Goal: Transaction & Acquisition: Book appointment/travel/reservation

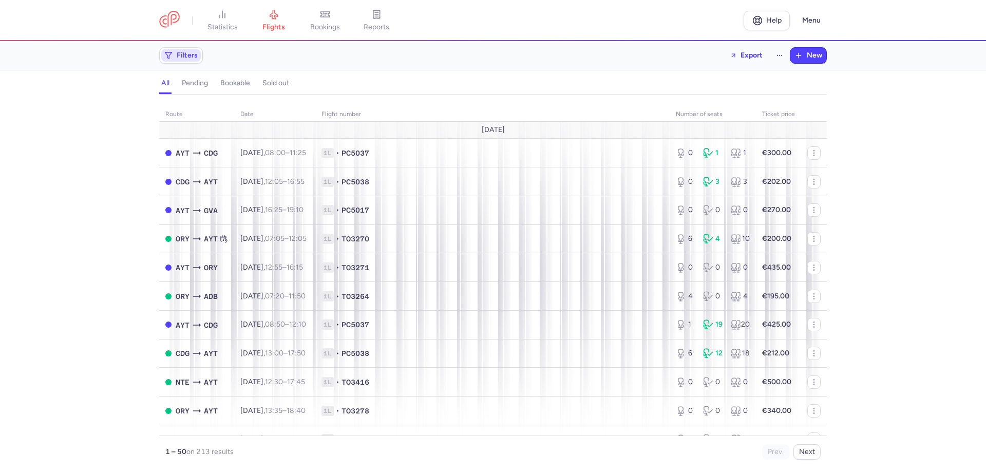
click at [192, 51] on span "Filters" at bounding box center [187, 55] width 21 height 8
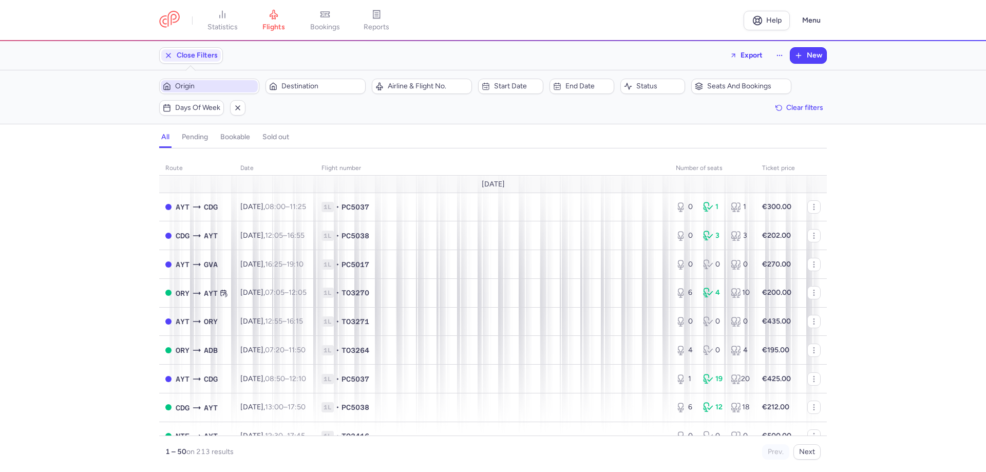
click at [190, 85] on span "Origin" at bounding box center [215, 86] width 81 height 8
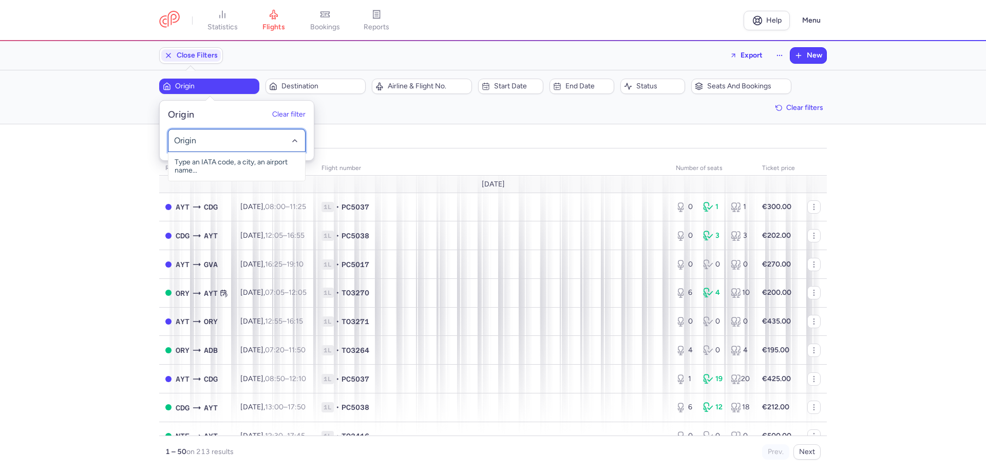
click at [188, 134] on div at bounding box center [237, 140] width 138 height 23
click at [188, 137] on input "-searchbox" at bounding box center [237, 140] width 126 height 11
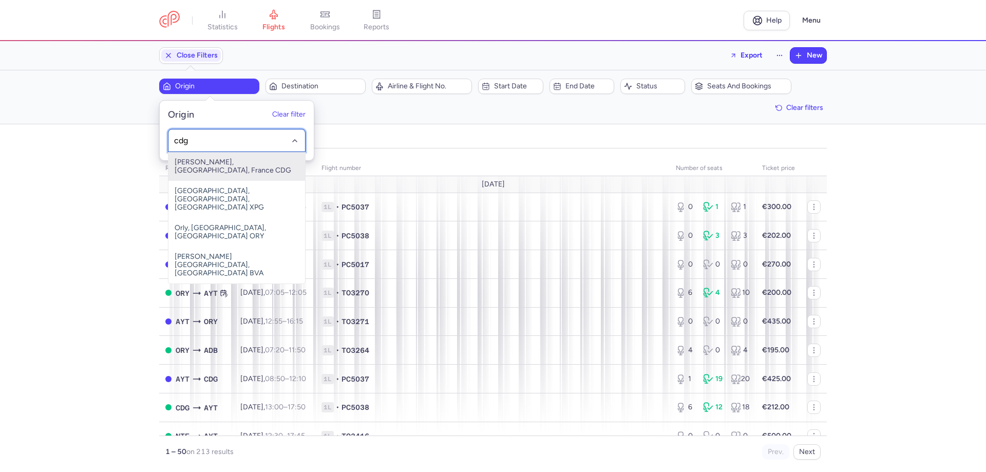
click at [205, 158] on span "[PERSON_NAME], [GEOGRAPHIC_DATA], France CDG" at bounding box center [236, 166] width 137 height 29
type input "cdg"
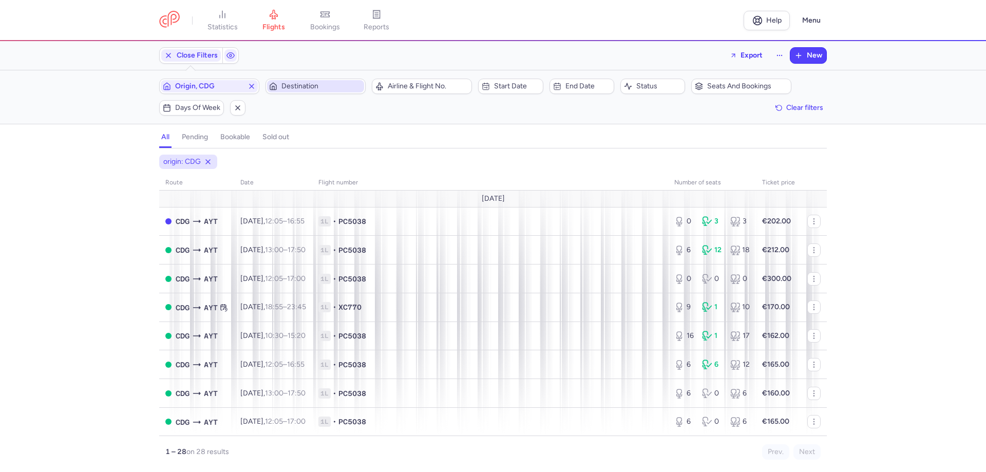
click at [311, 87] on span "Destination" at bounding box center [321, 86] width 81 height 8
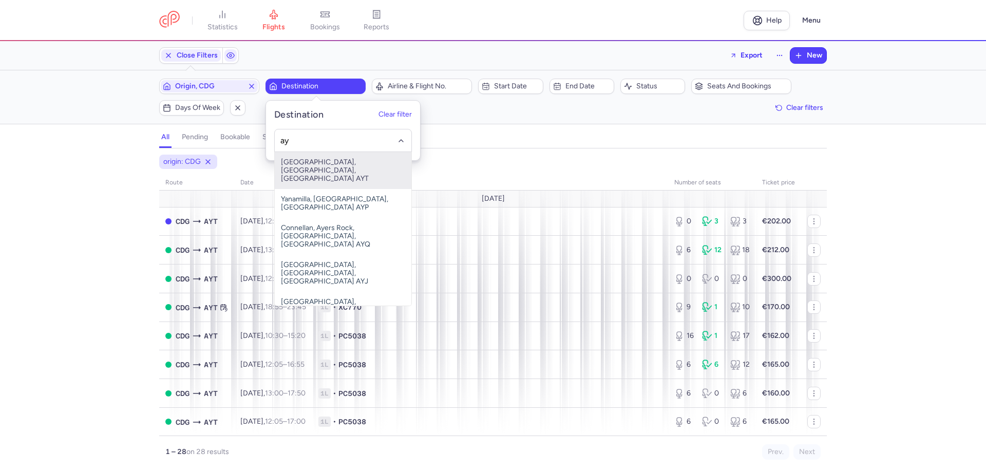
click at [326, 167] on span "[GEOGRAPHIC_DATA], [GEOGRAPHIC_DATA], [GEOGRAPHIC_DATA] AYT" at bounding box center [343, 170] width 137 height 37
type input "ay"
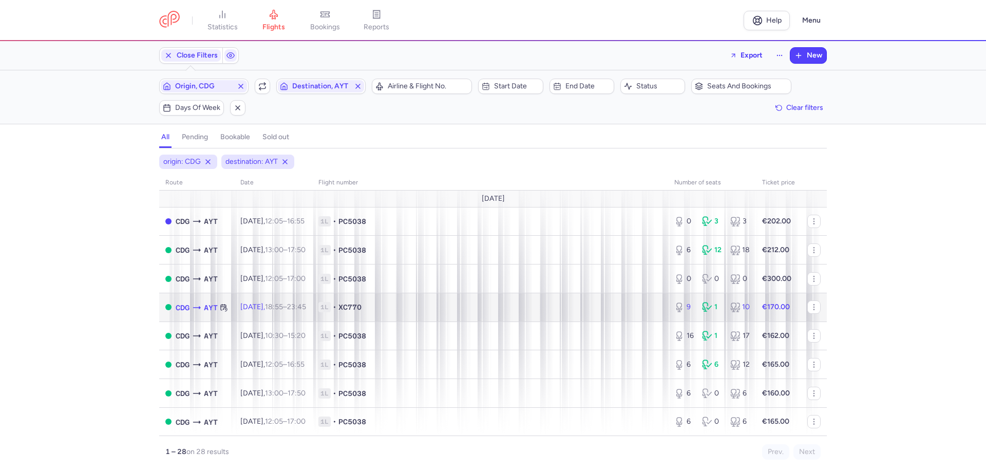
click at [413, 313] on td "1L • XC770" at bounding box center [490, 307] width 356 height 29
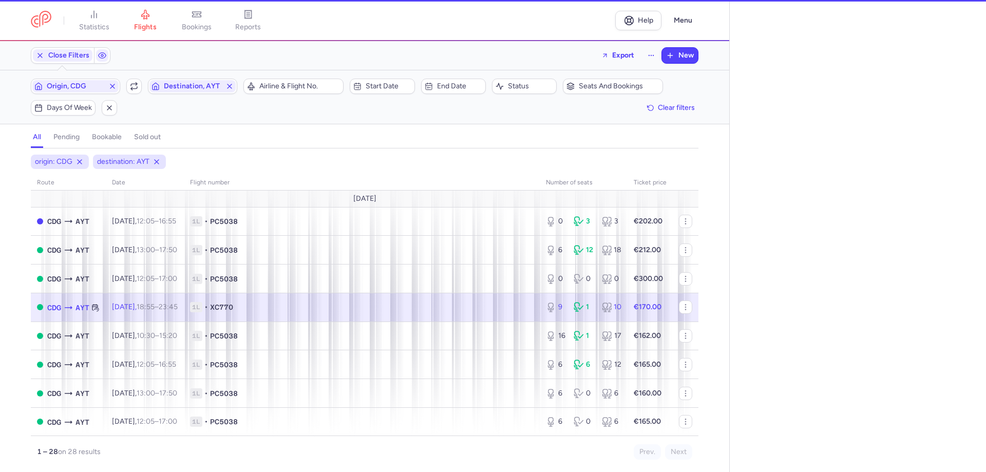
select select "days"
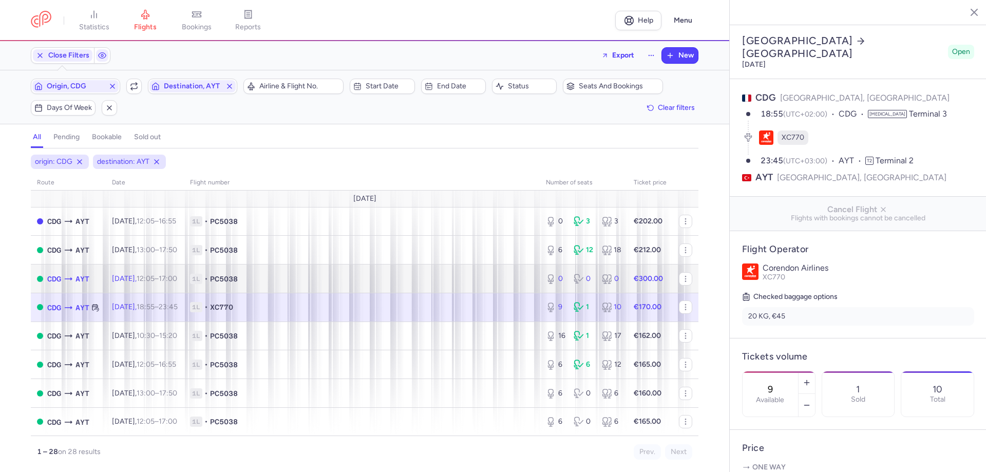
click at [267, 276] on span "1L • PC5038" at bounding box center [361, 279] width 343 height 10
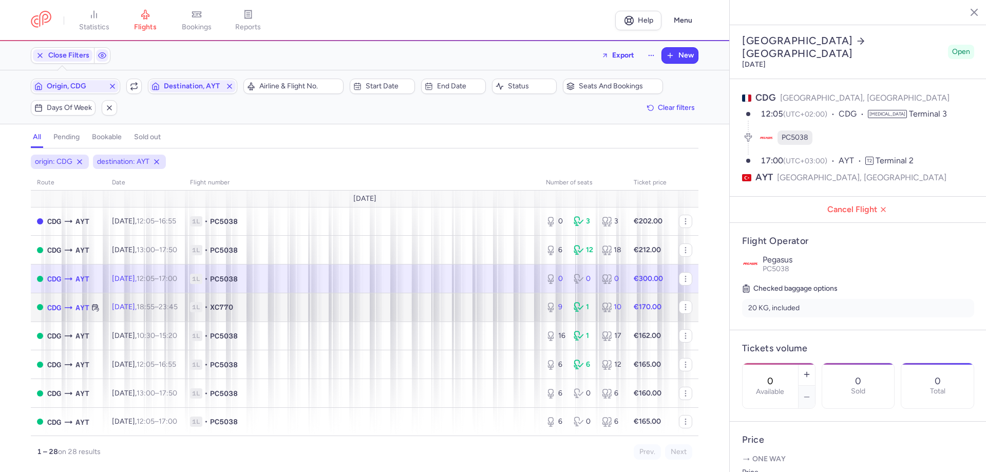
click at [316, 308] on span "1L • XC770" at bounding box center [361, 307] width 343 height 10
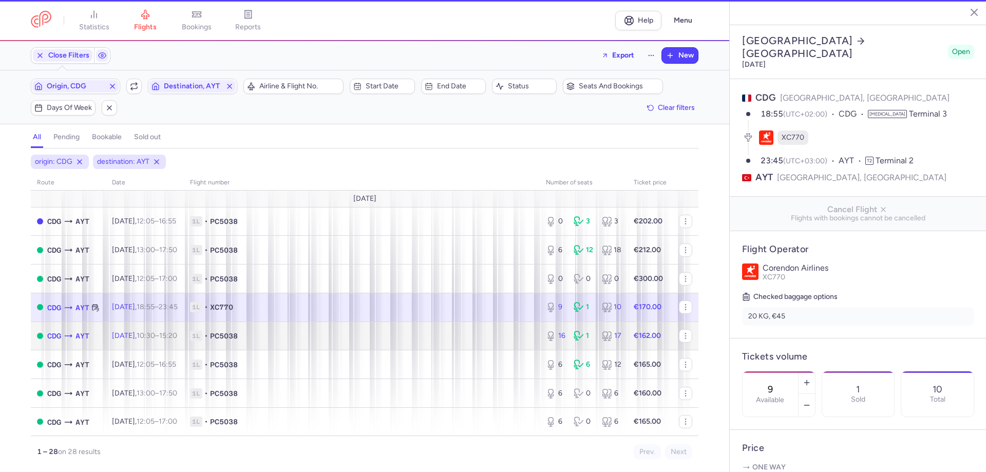
click at [326, 335] on span "1L • PC5038" at bounding box center [361, 336] width 343 height 10
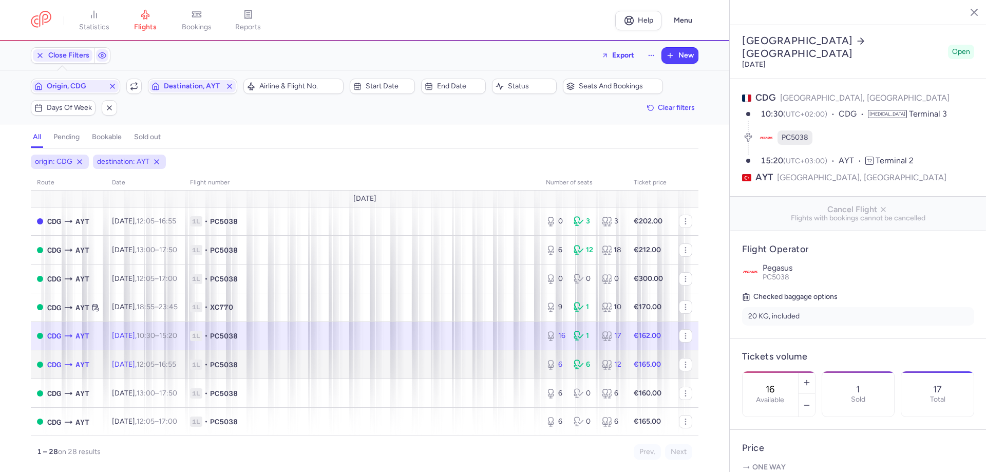
click at [332, 368] on span "1L • PC5038" at bounding box center [361, 364] width 343 height 10
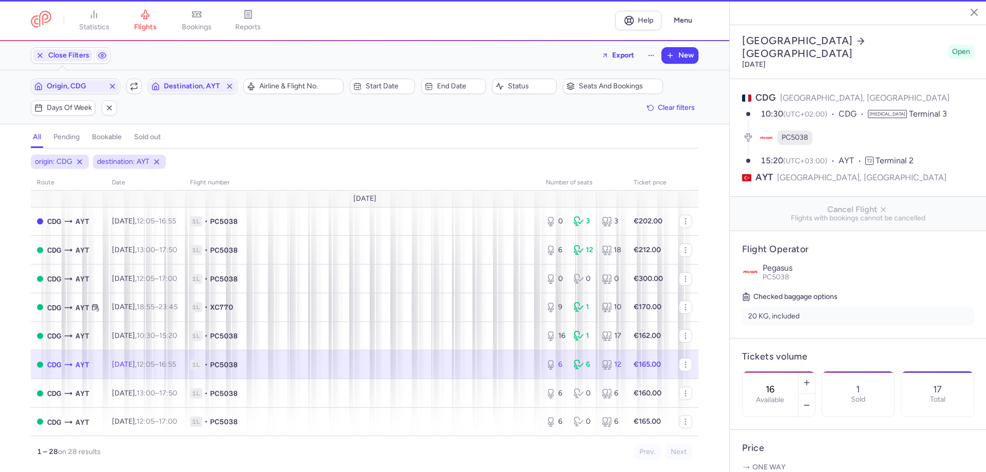
type input "6"
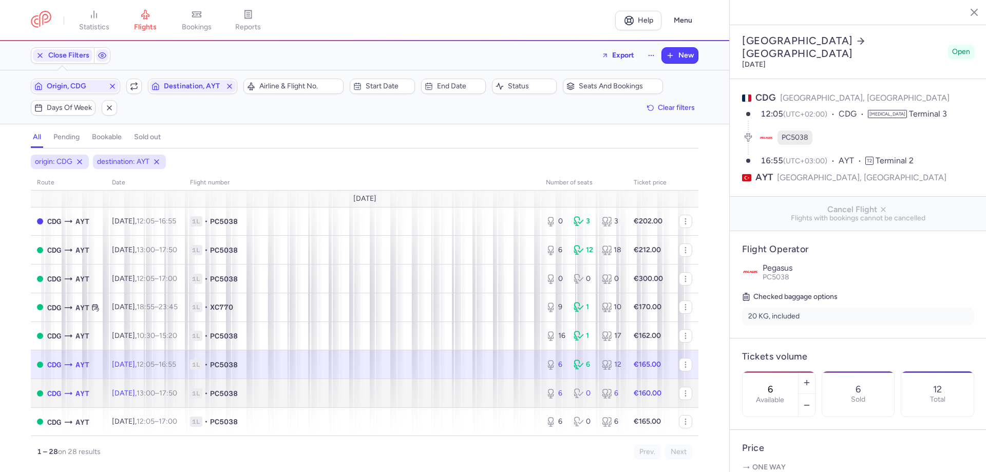
click at [342, 392] on span "1L • PC5038" at bounding box center [361, 393] width 343 height 10
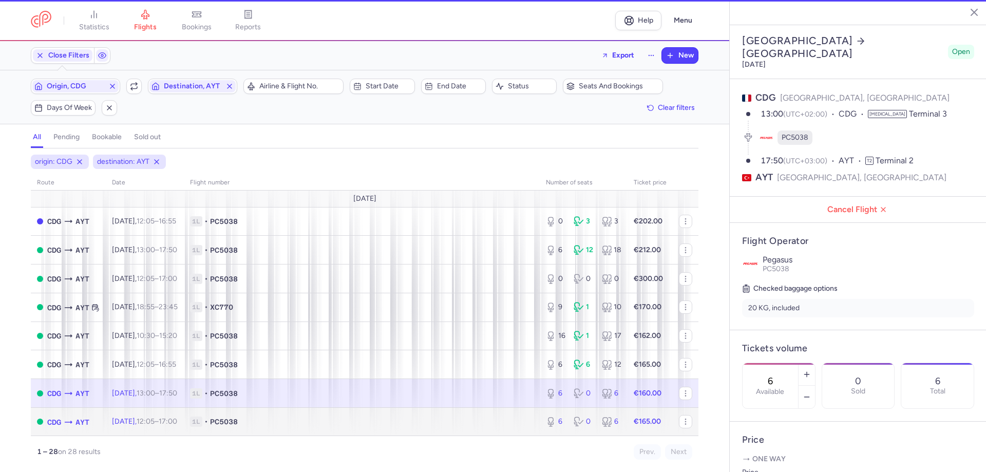
click at [337, 423] on span "1L • PC5038" at bounding box center [361, 421] width 343 height 10
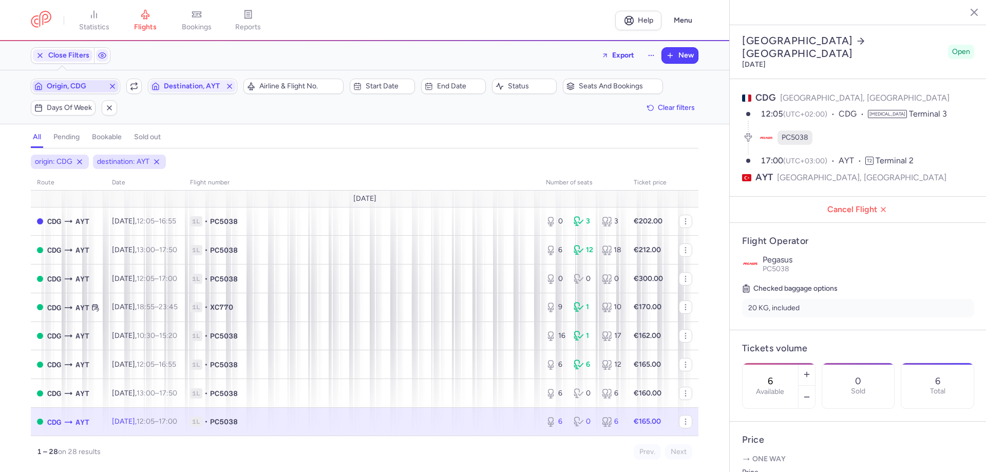
click at [72, 83] on span "Origin, CDG" at bounding box center [75, 86] width 57 height 8
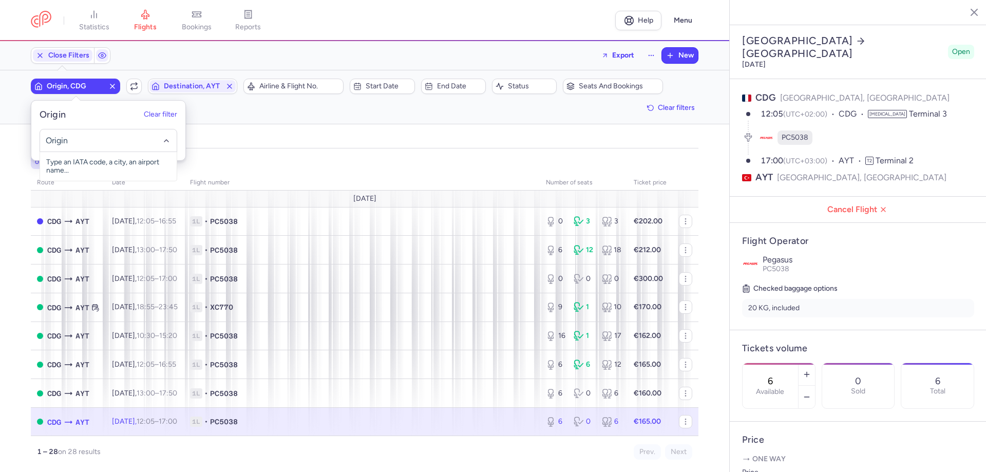
click at [87, 142] on input "-searchbox" at bounding box center [109, 140] width 126 height 11
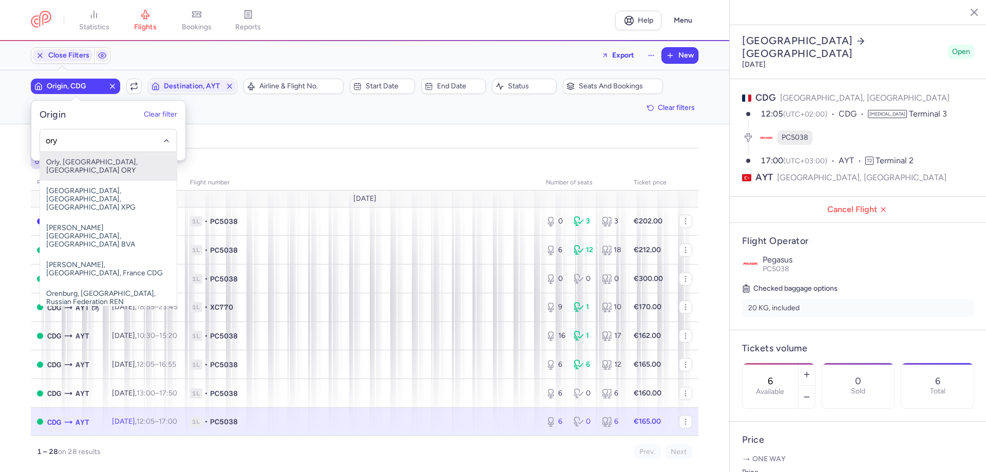
click at [129, 164] on span "Orly, [GEOGRAPHIC_DATA], [GEOGRAPHIC_DATA] ORY" at bounding box center [108, 166] width 137 height 29
type input "ory"
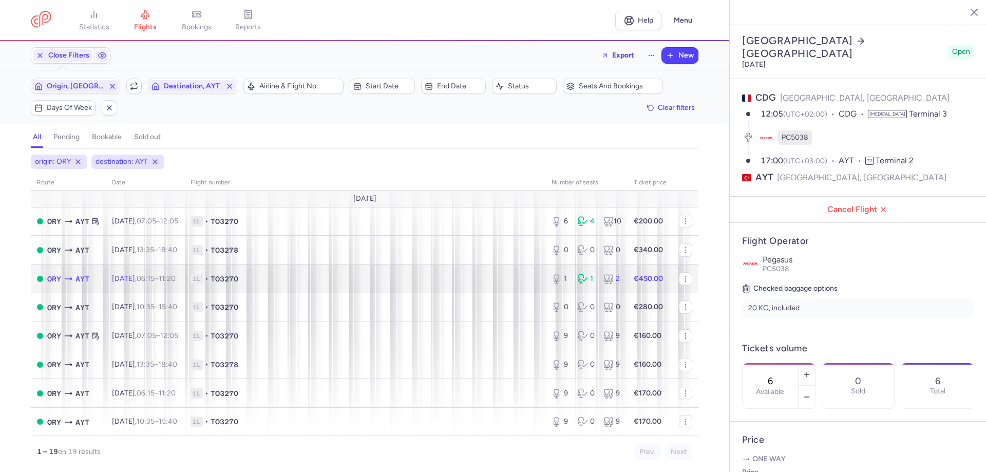
click at [314, 267] on td "1L • TO3270" at bounding box center [364, 278] width 361 height 29
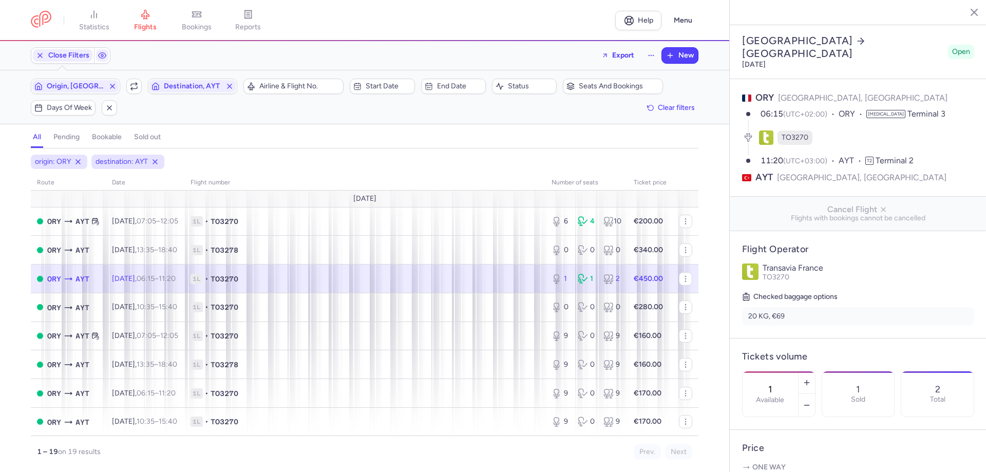
scroll to position [103, 0]
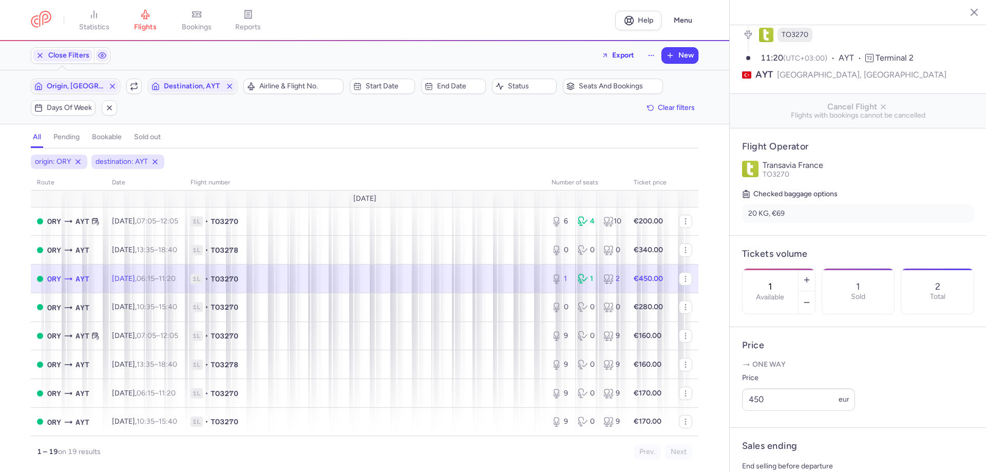
click at [423, 285] on td "1L • TO3270" at bounding box center [364, 278] width 361 height 29
click at [815, 291] on button "button" at bounding box center [806, 302] width 16 height 23
click at [774, 458] on button "Save changes" at bounding box center [776, 451] width 68 height 23
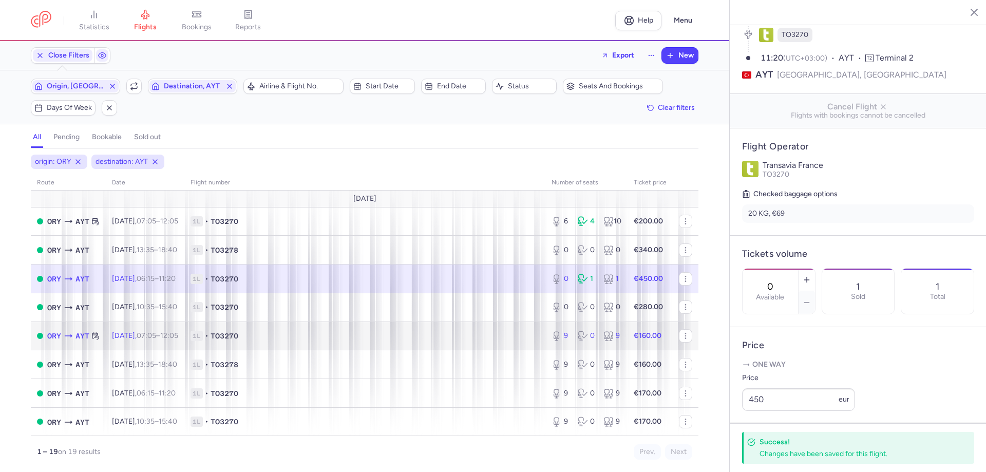
click at [437, 337] on span "1L • TO3270" at bounding box center [364, 336] width 349 height 10
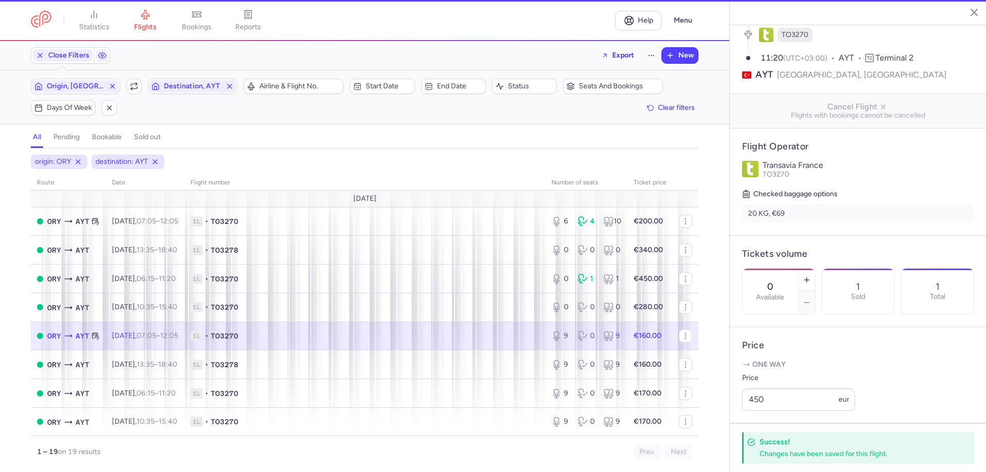
type input "9"
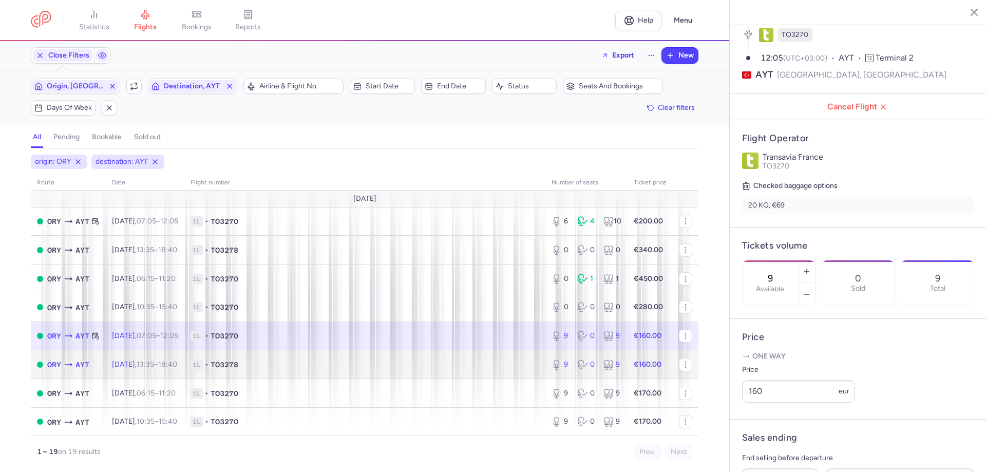
click at [436, 356] on td "1L • TO3278" at bounding box center [364, 364] width 361 height 29
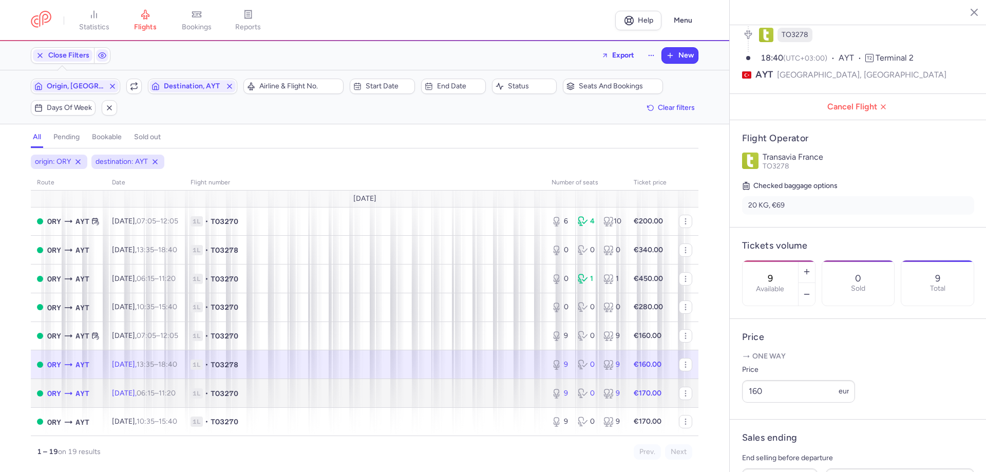
click at [451, 385] on td "1L • TO3270" at bounding box center [364, 393] width 361 height 29
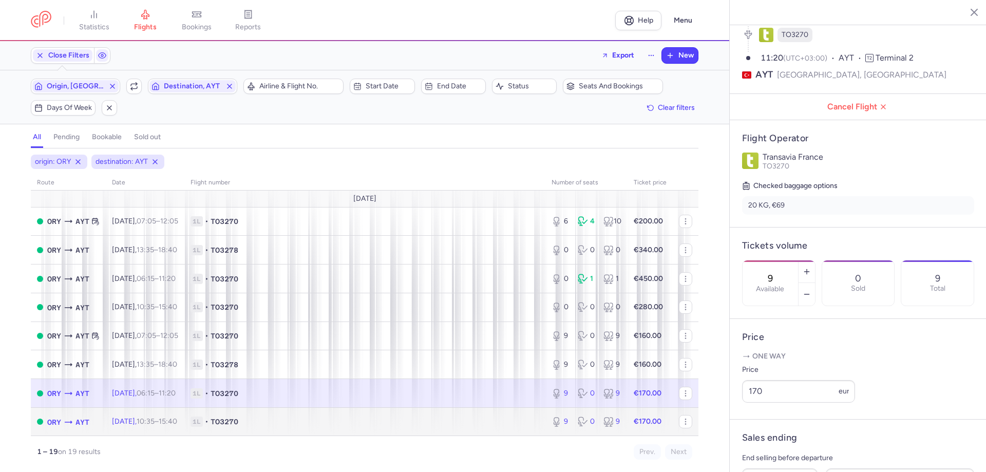
click at [457, 425] on span "1L • TO3270" at bounding box center [364, 421] width 349 height 10
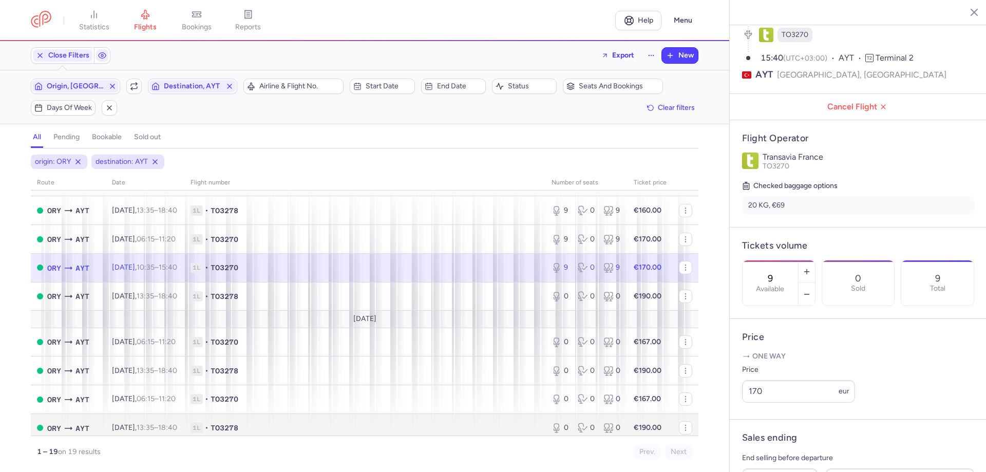
scroll to position [205, 0]
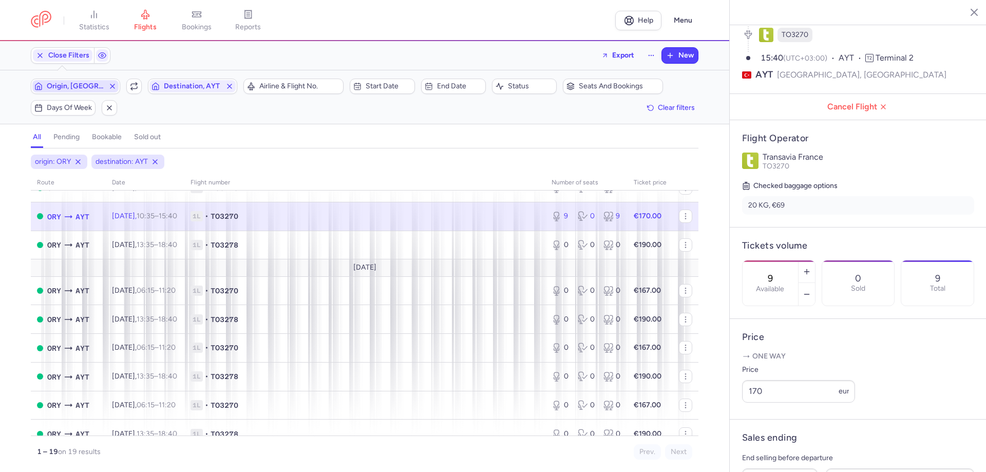
click at [87, 81] on span "Origin, [GEOGRAPHIC_DATA]" at bounding box center [75, 86] width 86 height 12
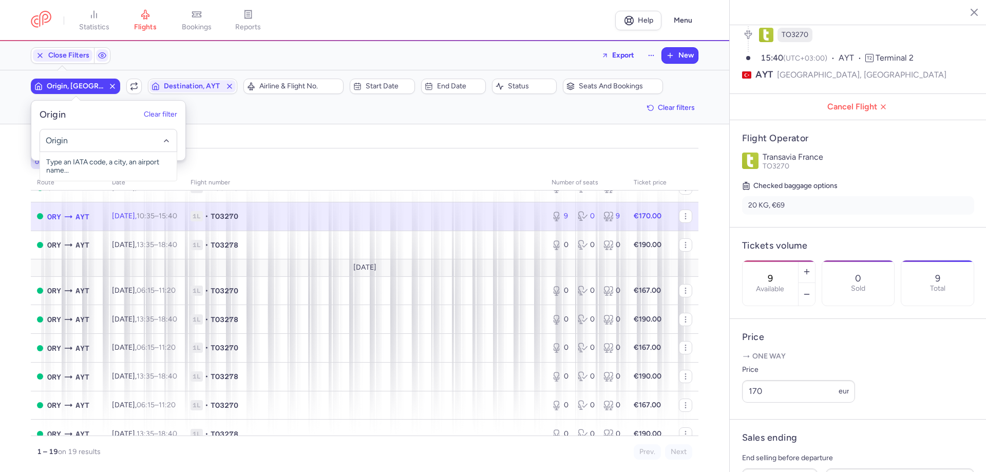
click at [89, 139] on input "-searchbox" at bounding box center [109, 140] width 126 height 11
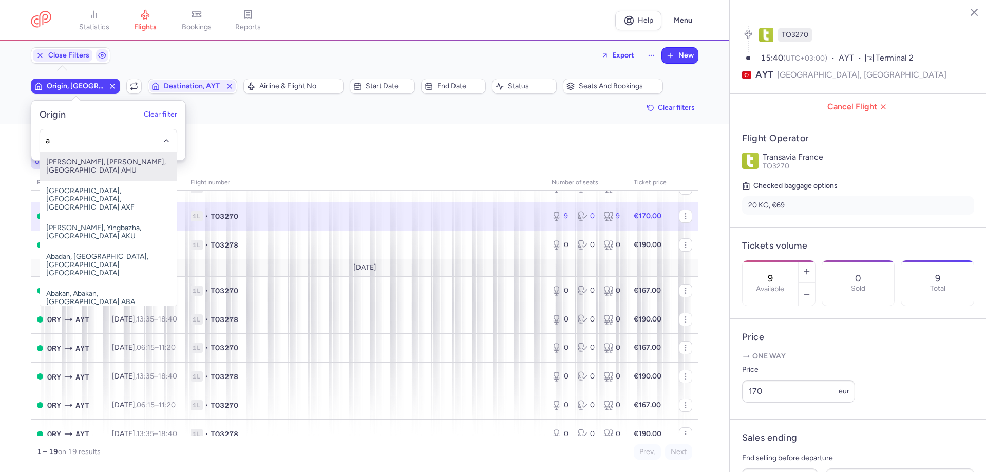
click at [89, 139] on input "a" at bounding box center [109, 140] width 126 height 11
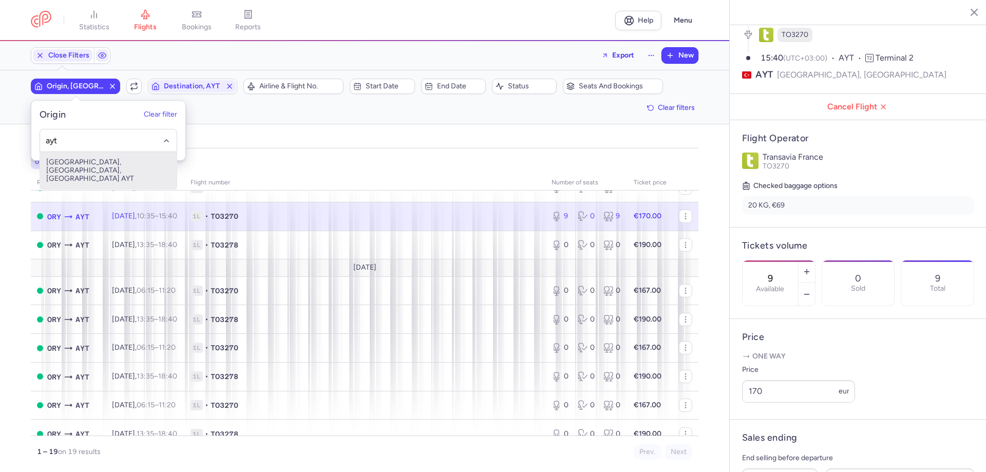
click at [104, 152] on span "[GEOGRAPHIC_DATA], [GEOGRAPHIC_DATA], [GEOGRAPHIC_DATA] AYT" at bounding box center [108, 170] width 137 height 37
type input "ayt"
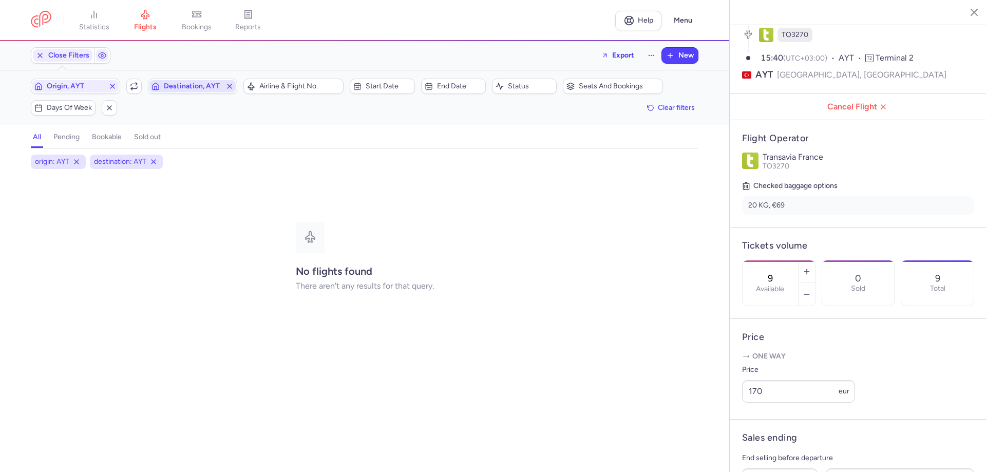
click at [177, 88] on span "Destination, AYT" at bounding box center [192, 86] width 57 height 8
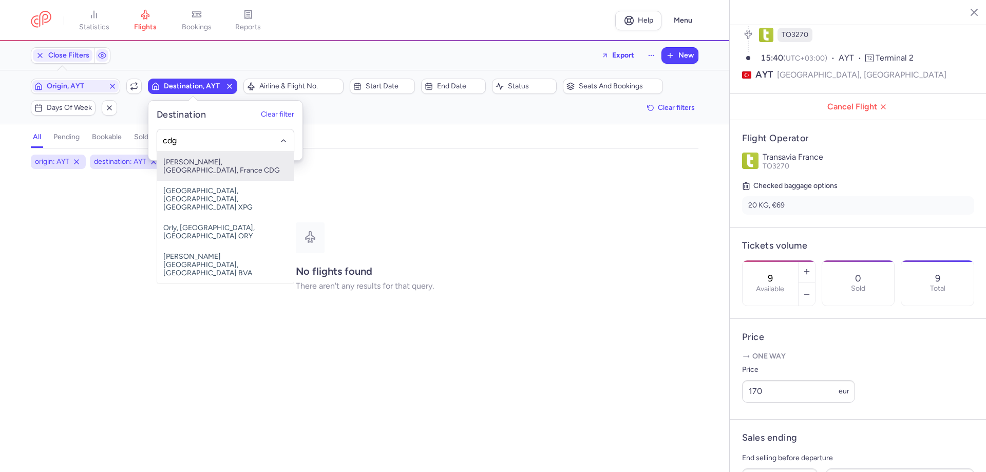
click at [214, 165] on span "[PERSON_NAME], [GEOGRAPHIC_DATA], France CDG" at bounding box center [225, 166] width 137 height 29
type input "cdg"
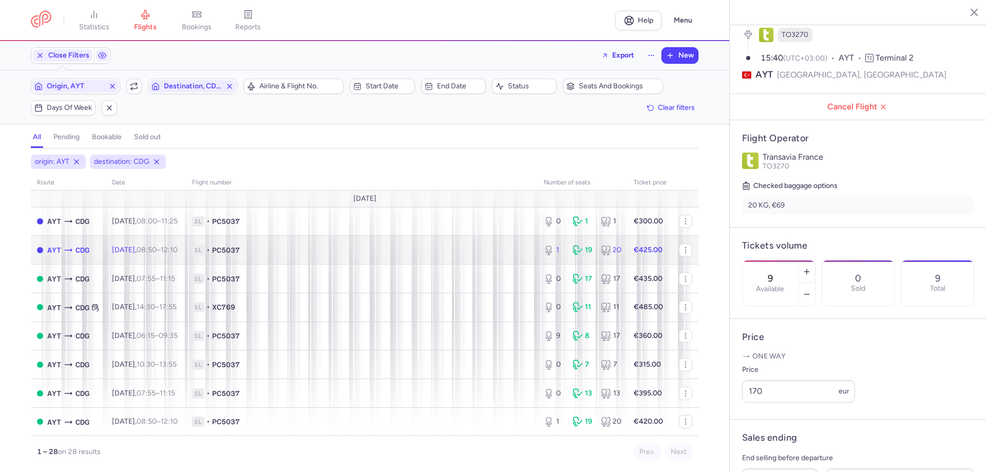
click at [392, 259] on td "1L • PC5037" at bounding box center [362, 250] width 352 height 29
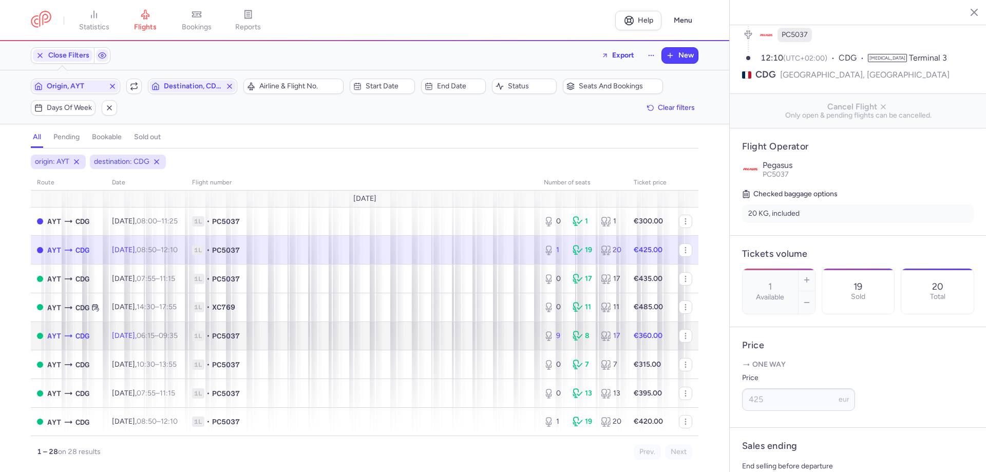
click at [511, 335] on span "1L • PC5037" at bounding box center [361, 336] width 339 height 10
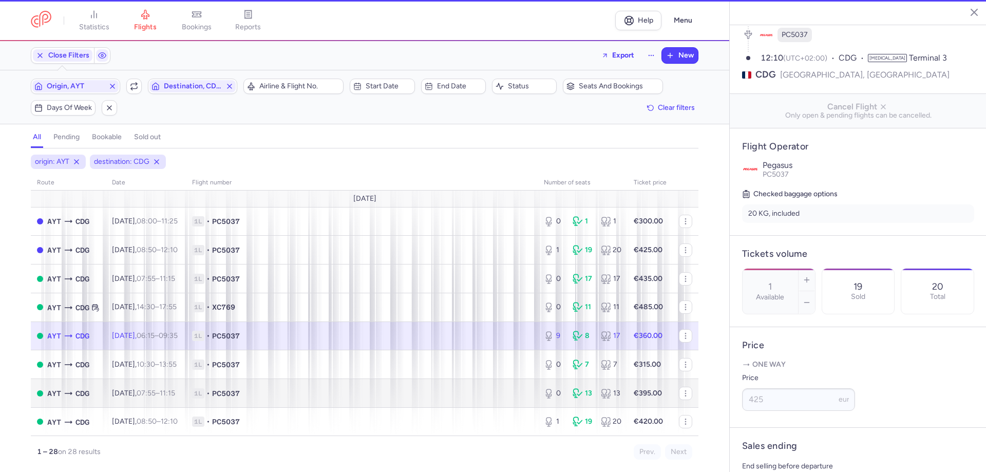
type input "9"
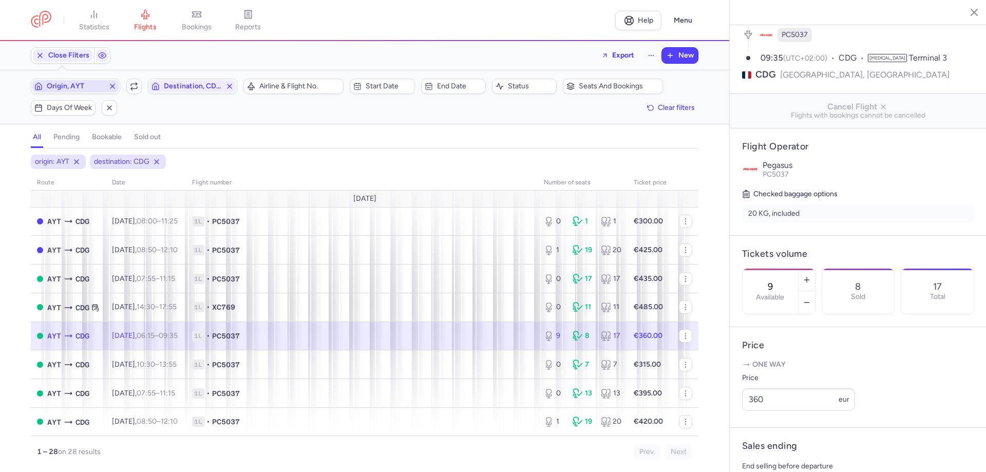
click at [50, 81] on span "Origin, AYT" at bounding box center [75, 86] width 86 height 12
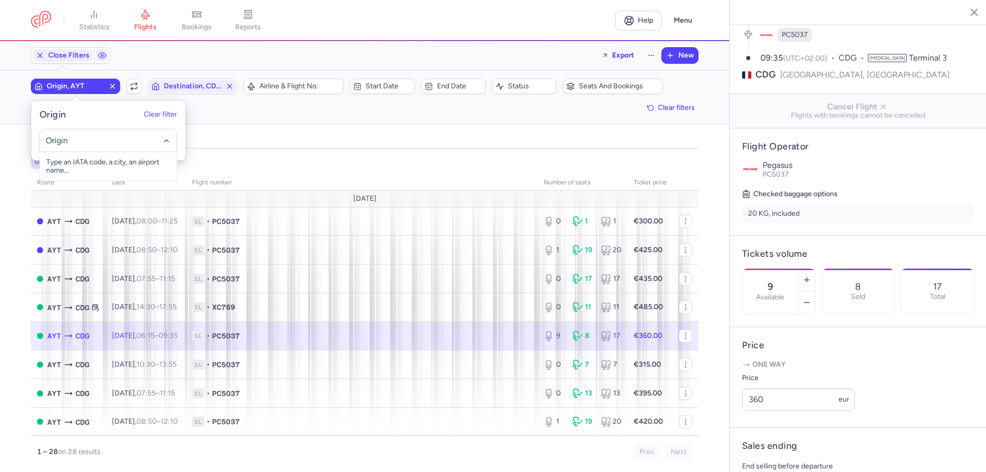
click at [84, 142] on input "-searchbox" at bounding box center [109, 140] width 126 height 11
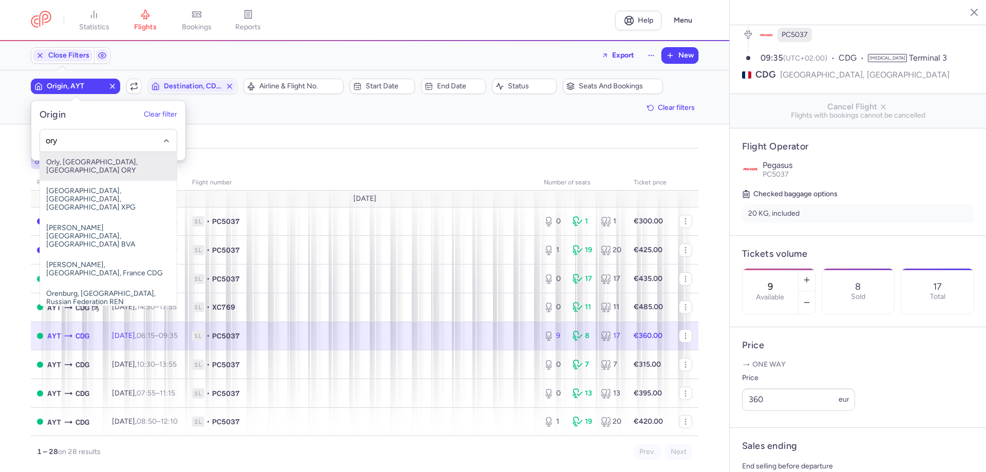
click at [115, 170] on span "Orly, [GEOGRAPHIC_DATA], [GEOGRAPHIC_DATA] ORY" at bounding box center [108, 166] width 137 height 29
type input "ory"
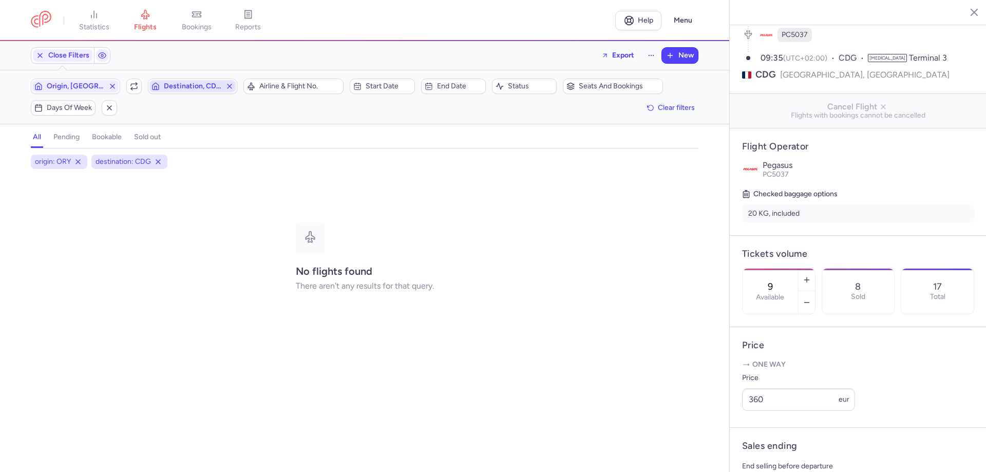
click at [187, 88] on span "Destination, CDG" at bounding box center [192, 86] width 57 height 8
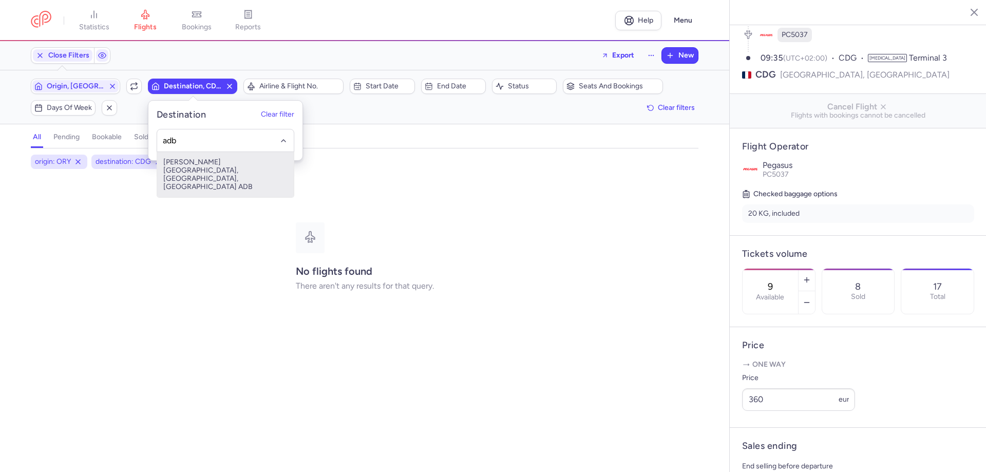
click at [194, 160] on span "[PERSON_NAME][GEOGRAPHIC_DATA], [GEOGRAPHIC_DATA], [GEOGRAPHIC_DATA] ADB" at bounding box center [225, 174] width 137 height 45
type input "adb"
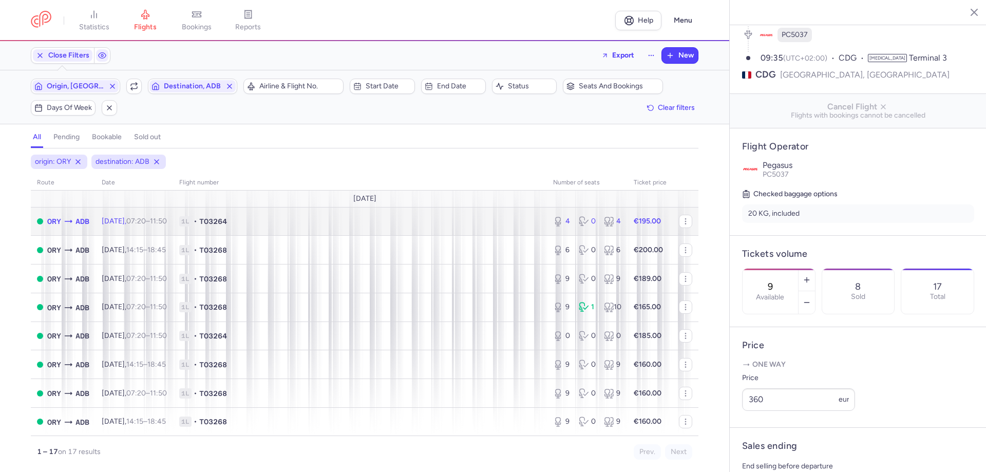
click at [436, 228] on td "1L • TO3264" at bounding box center [360, 221] width 374 height 29
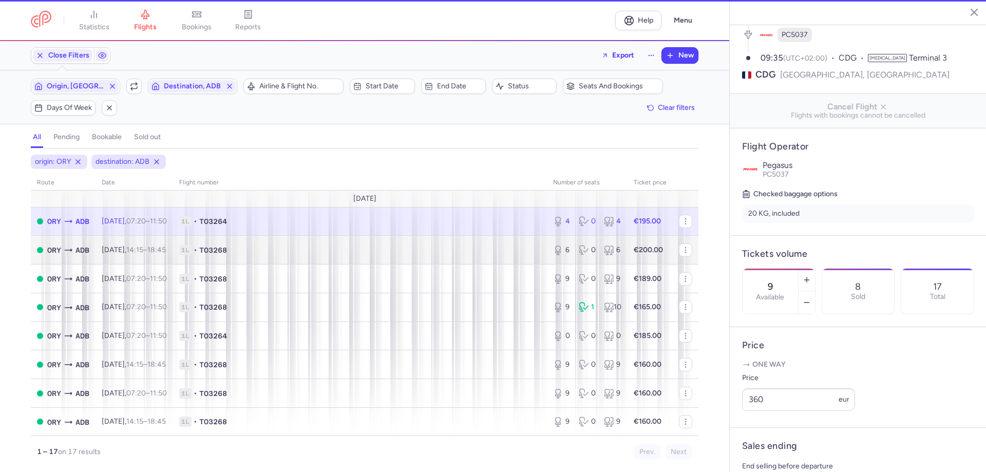
type input "4"
type input "9"
select select "hours"
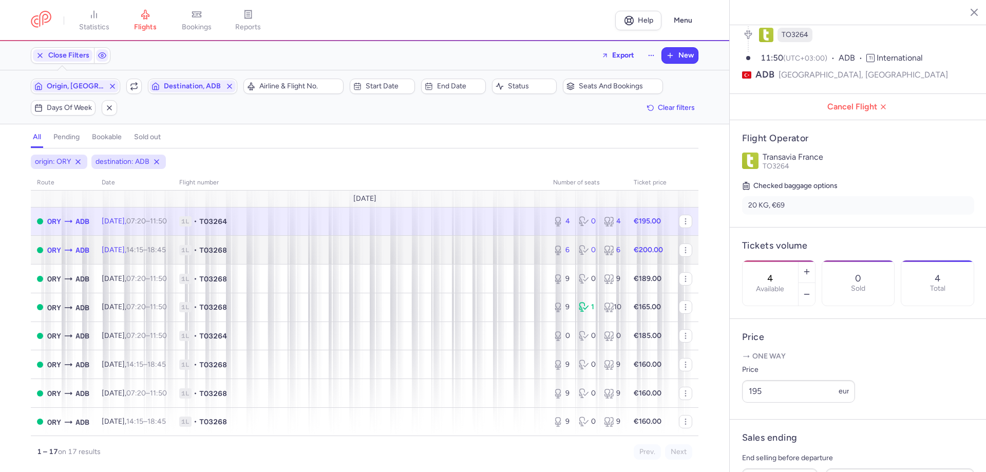
click at [430, 252] on span "1L • TO3268" at bounding box center [359, 250] width 361 height 10
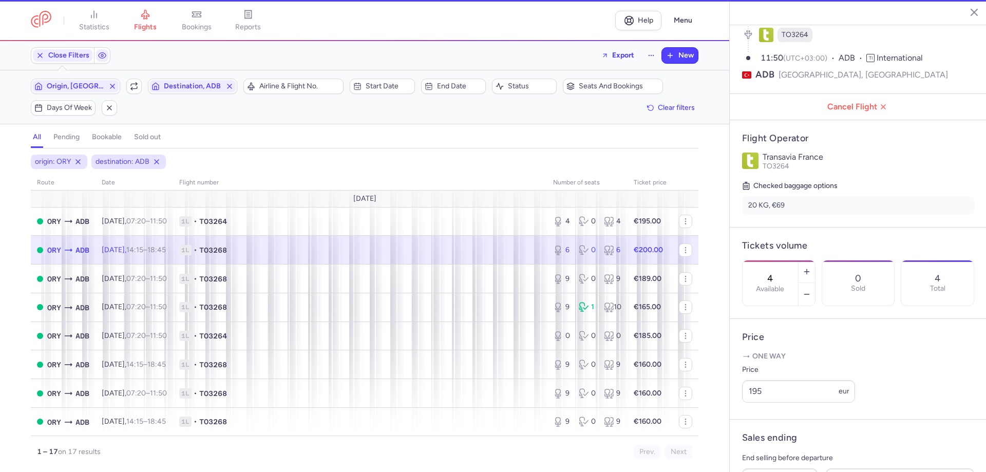
type input "6"
type input "2"
select select "days"
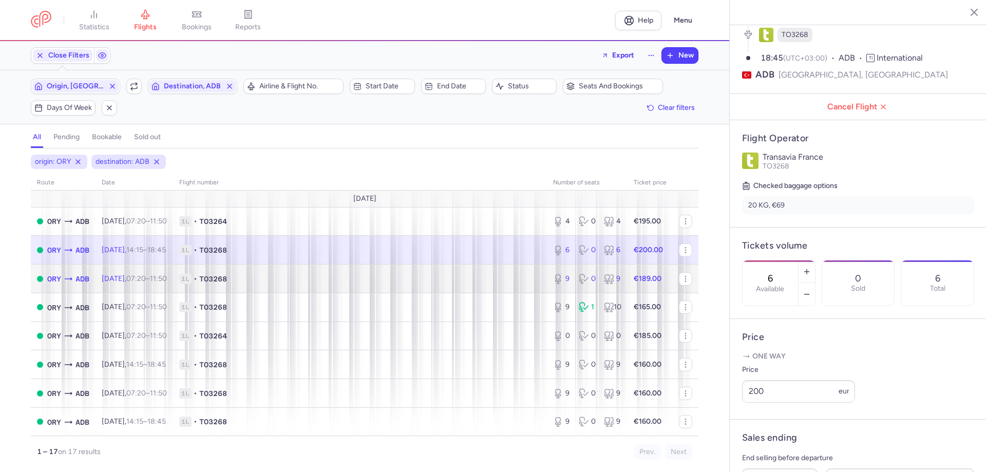
click at [431, 271] on td "1L • TO3268" at bounding box center [360, 278] width 374 height 29
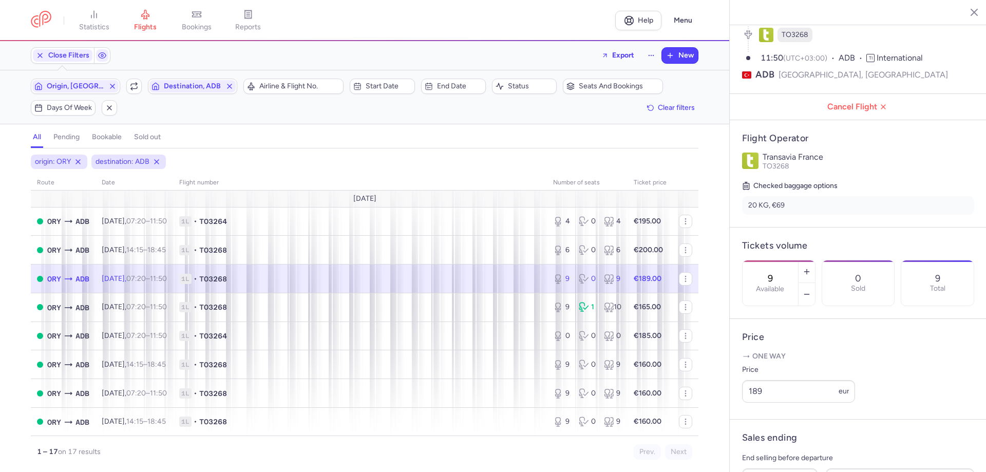
click at [403, 276] on span "1L • TO3268" at bounding box center [359, 279] width 361 height 10
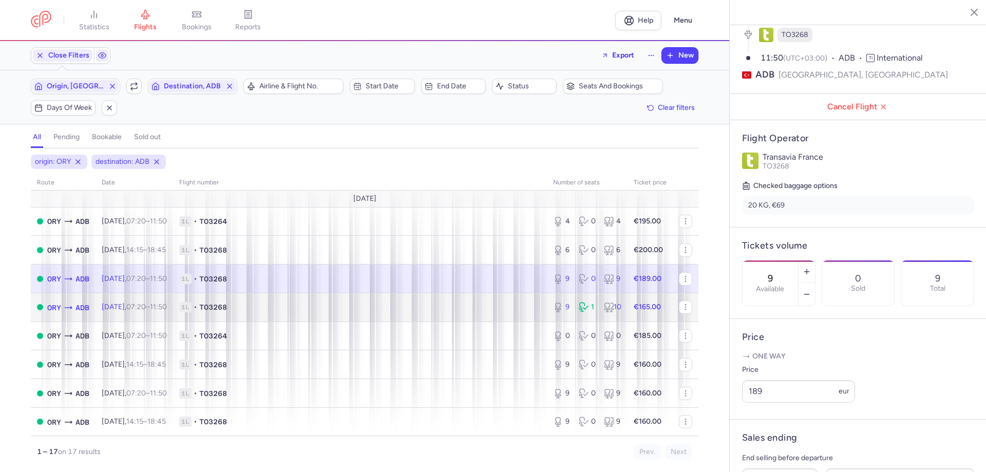
click at [423, 304] on span "1L • TO3268" at bounding box center [359, 307] width 361 height 10
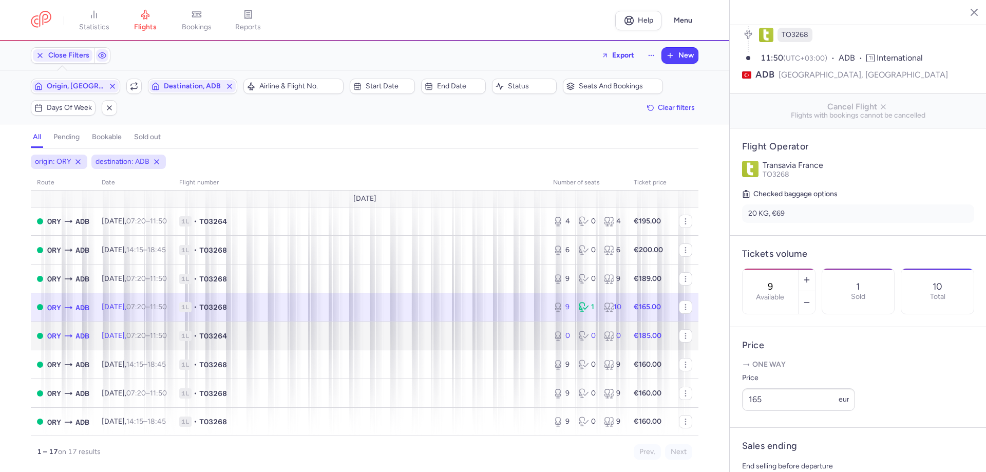
click at [432, 324] on td "1L • TO3264" at bounding box center [360, 335] width 374 height 29
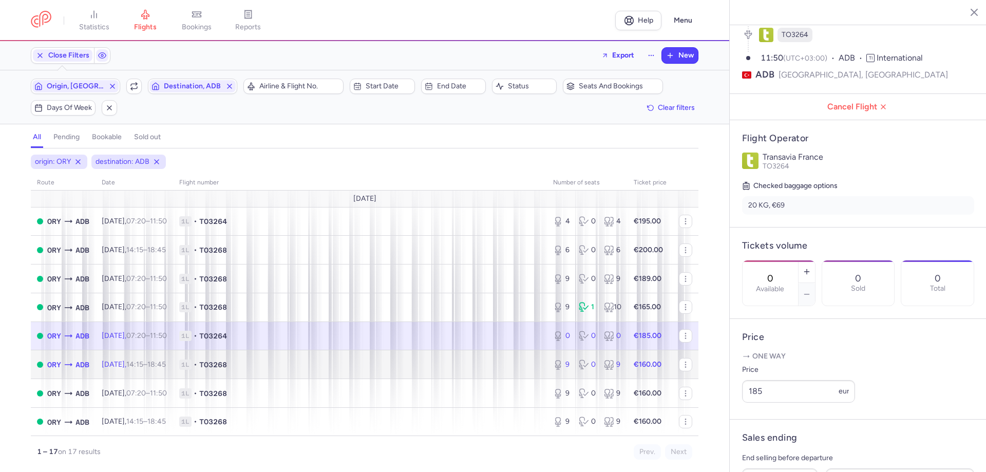
click at [438, 361] on span "1L • TO3268" at bounding box center [359, 364] width 361 height 10
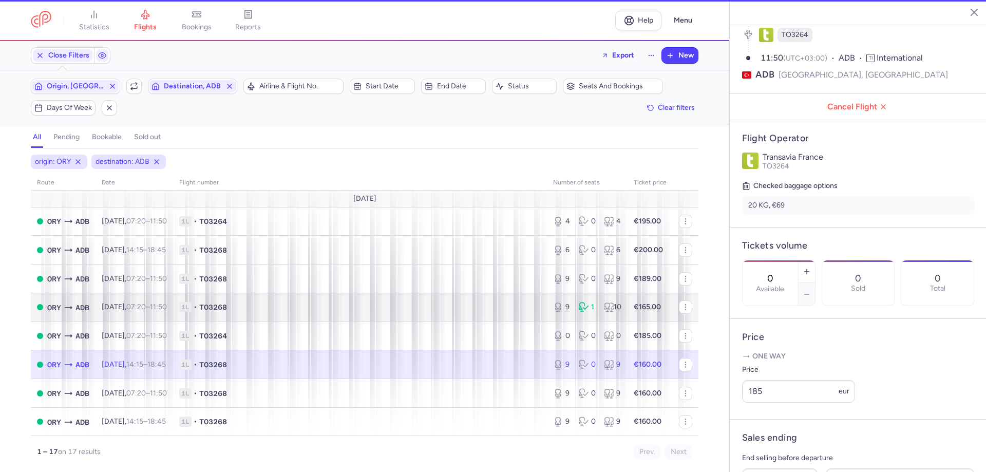
type input "9"
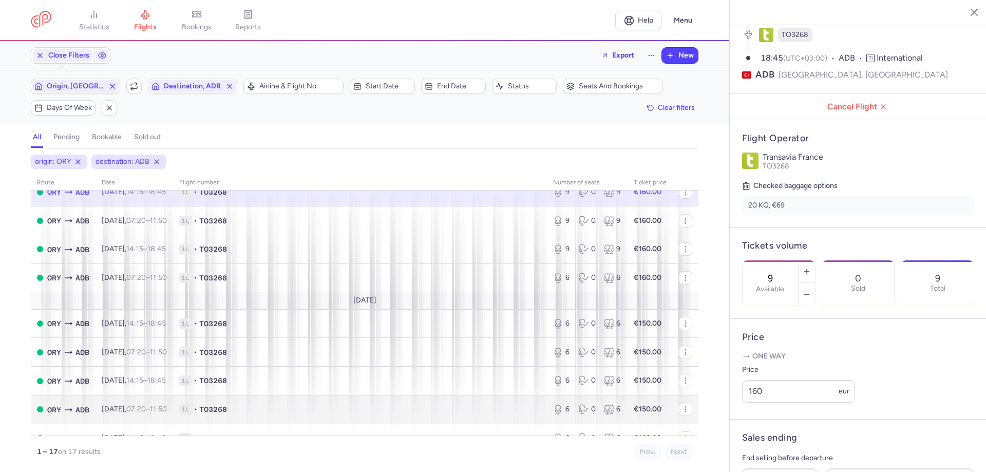
scroll to position [121, 0]
